Goal: Transaction & Acquisition: Purchase product/service

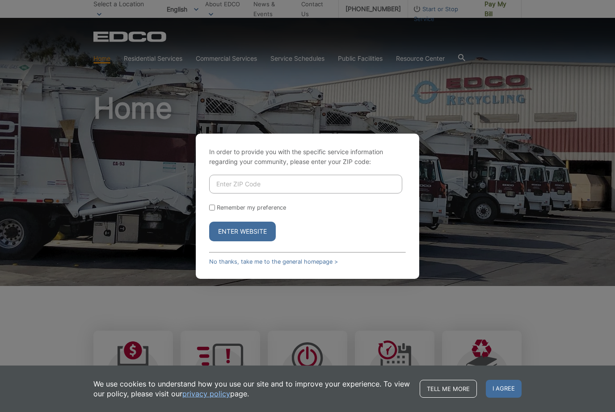
click at [322, 193] on input "Enter ZIP Code" at bounding box center [305, 184] width 193 height 19
type input "92118"
click at [218, 211] on label "Remember my preference" at bounding box center [251, 207] width 69 height 7
click at [215, 210] on input "Remember my preference" at bounding box center [212, 208] width 6 height 6
checkbox input "true"
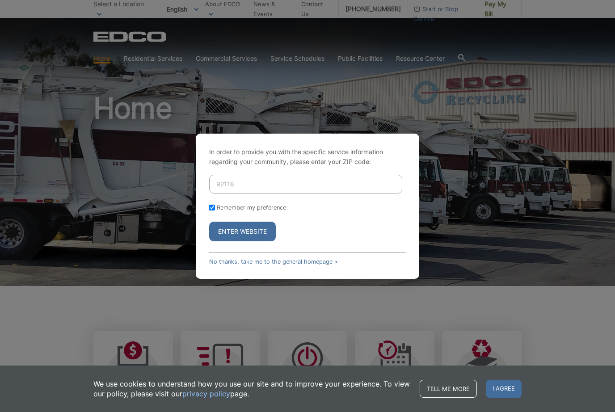
click at [248, 241] on button "Enter Website" at bounding box center [242, 232] width 67 height 20
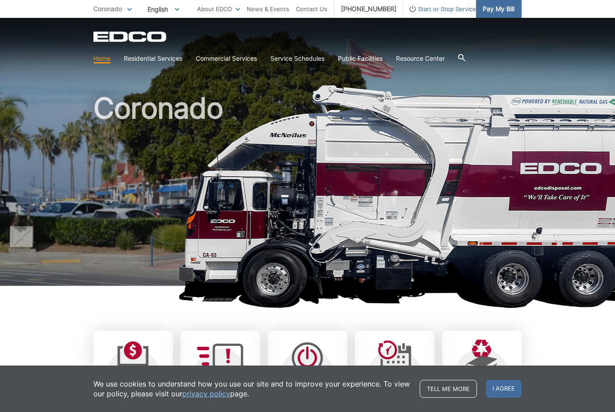
click at [499, 8] on span "Pay My Bill" at bounding box center [498, 9] width 32 height 10
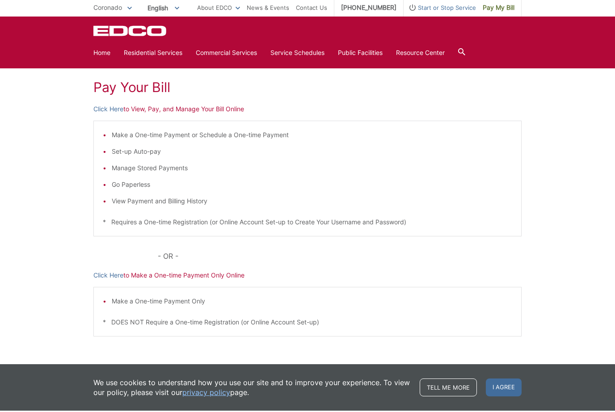
scroll to position [121, 0]
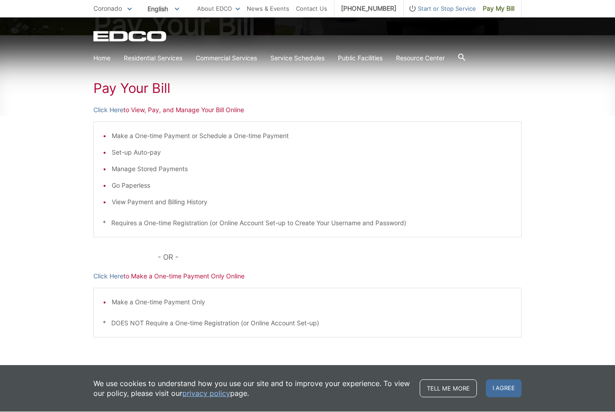
click at [230, 279] on p "Click Here to Make a One-time Payment Only Online" at bounding box center [307, 277] width 428 height 10
click at [227, 278] on p "Click Here to Make a One-time Payment Only Online" at bounding box center [307, 277] width 428 height 10
click at [109, 280] on link "Click Here" at bounding box center [108, 277] width 30 height 10
